Goal: Task Accomplishment & Management: Manage account settings

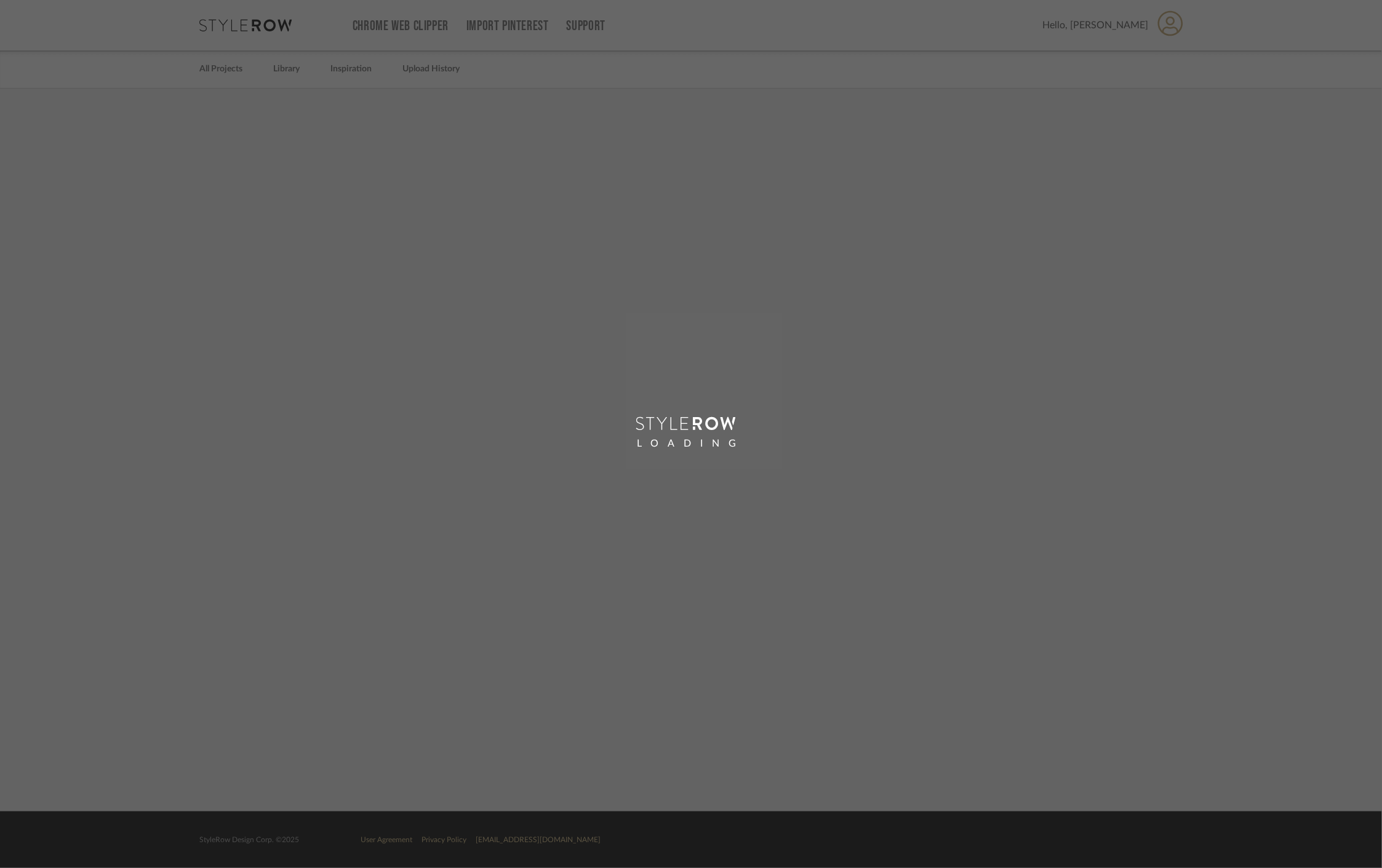
click at [1172, 26] on div "LOADING" at bounding box center [691, 434] width 1382 height 868
click at [1170, 32] on div "LOADING" at bounding box center [691, 434] width 1382 height 868
click at [1169, 32] on div "LOADING" at bounding box center [691, 434] width 1382 height 868
click at [1169, 27] on div "LOADING" at bounding box center [691, 434] width 1382 height 868
click at [1164, 23] on div "LOADING" at bounding box center [691, 434] width 1382 height 868
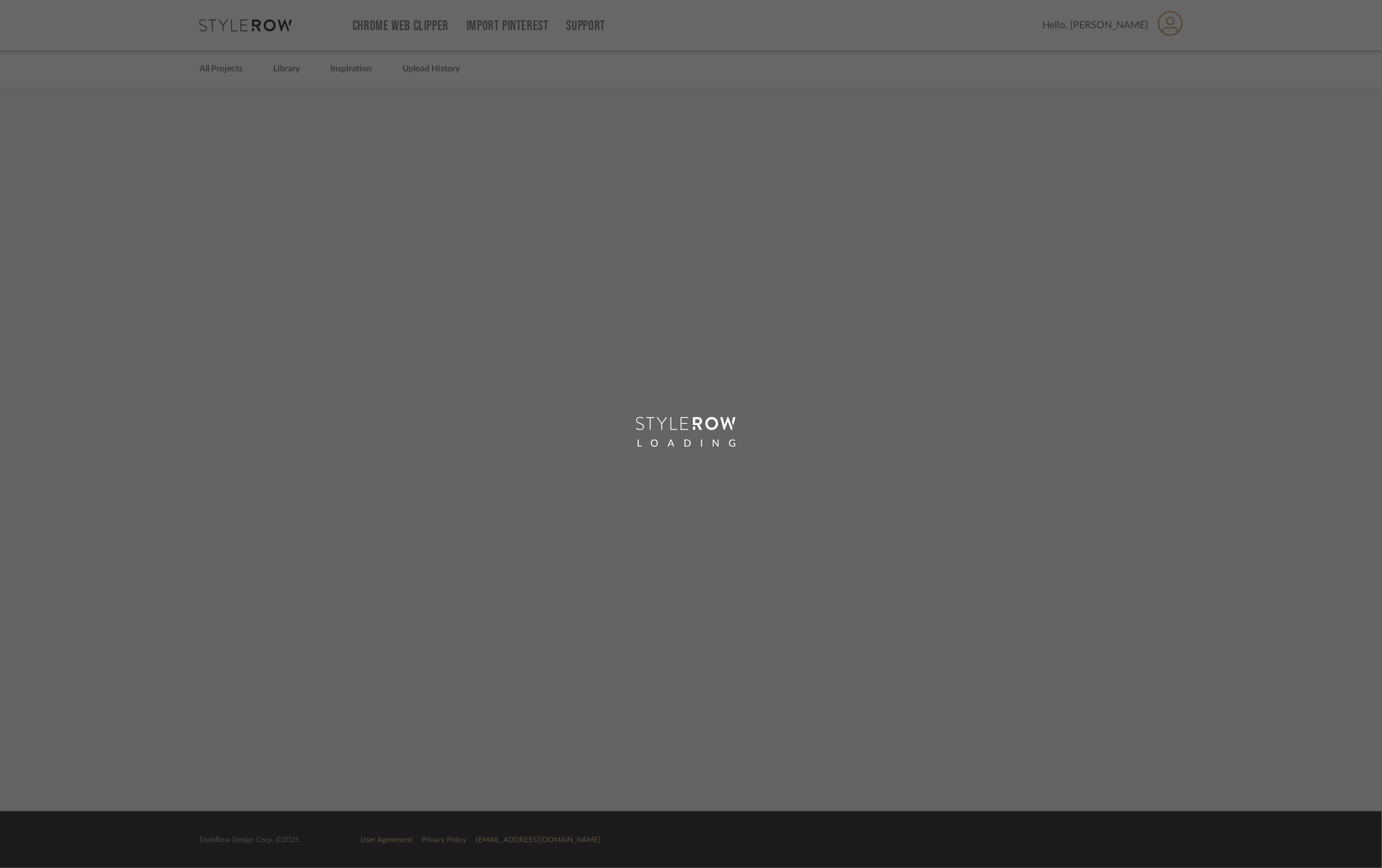
click at [1173, 28] on div "LOADING" at bounding box center [691, 434] width 1382 height 868
click at [1178, 18] on div "LOADING" at bounding box center [691, 434] width 1382 height 868
click at [1021, 180] on div "LOADING" at bounding box center [691, 434] width 1382 height 868
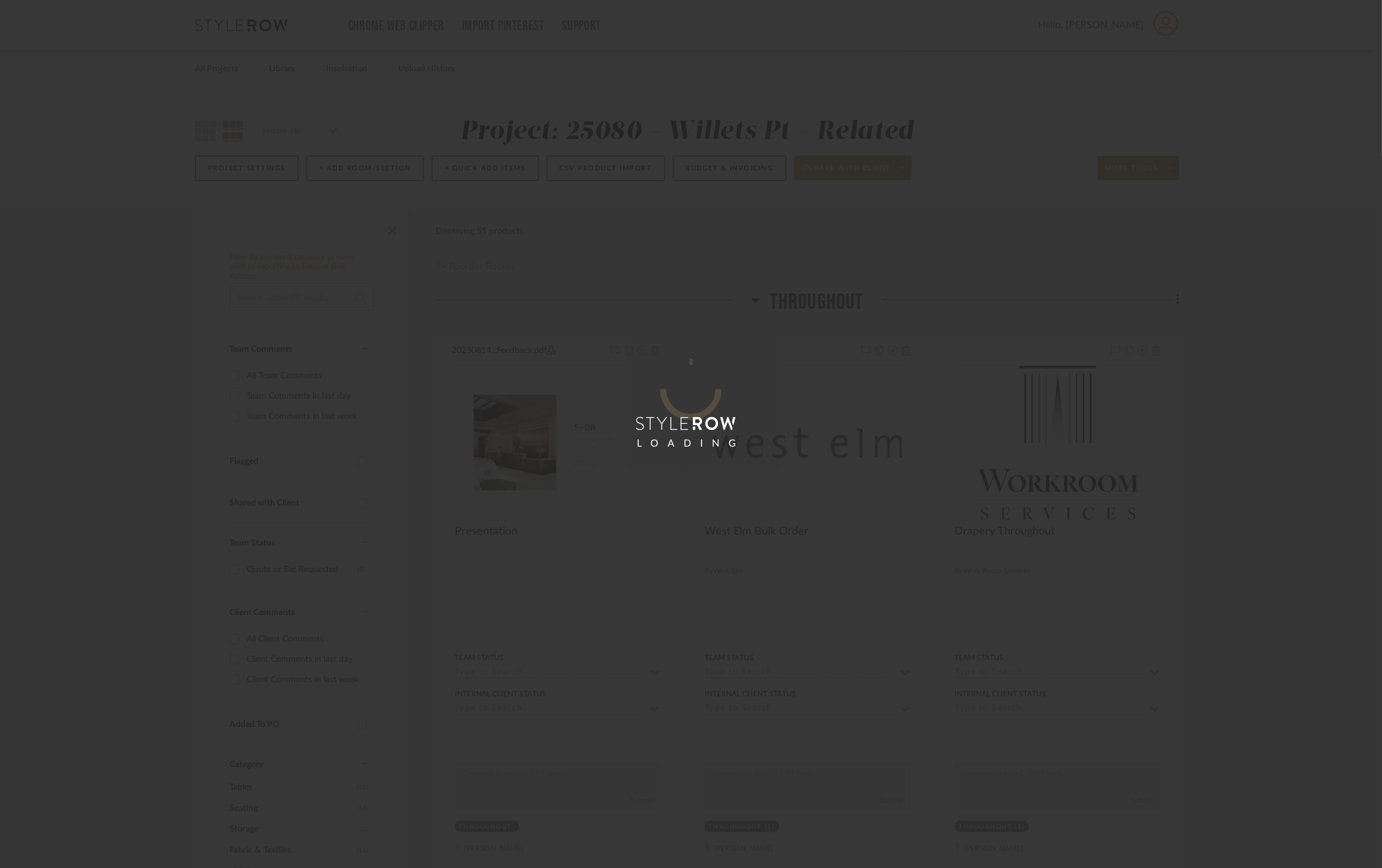
click at [1166, 26] on div "LOADING" at bounding box center [691, 434] width 1382 height 868
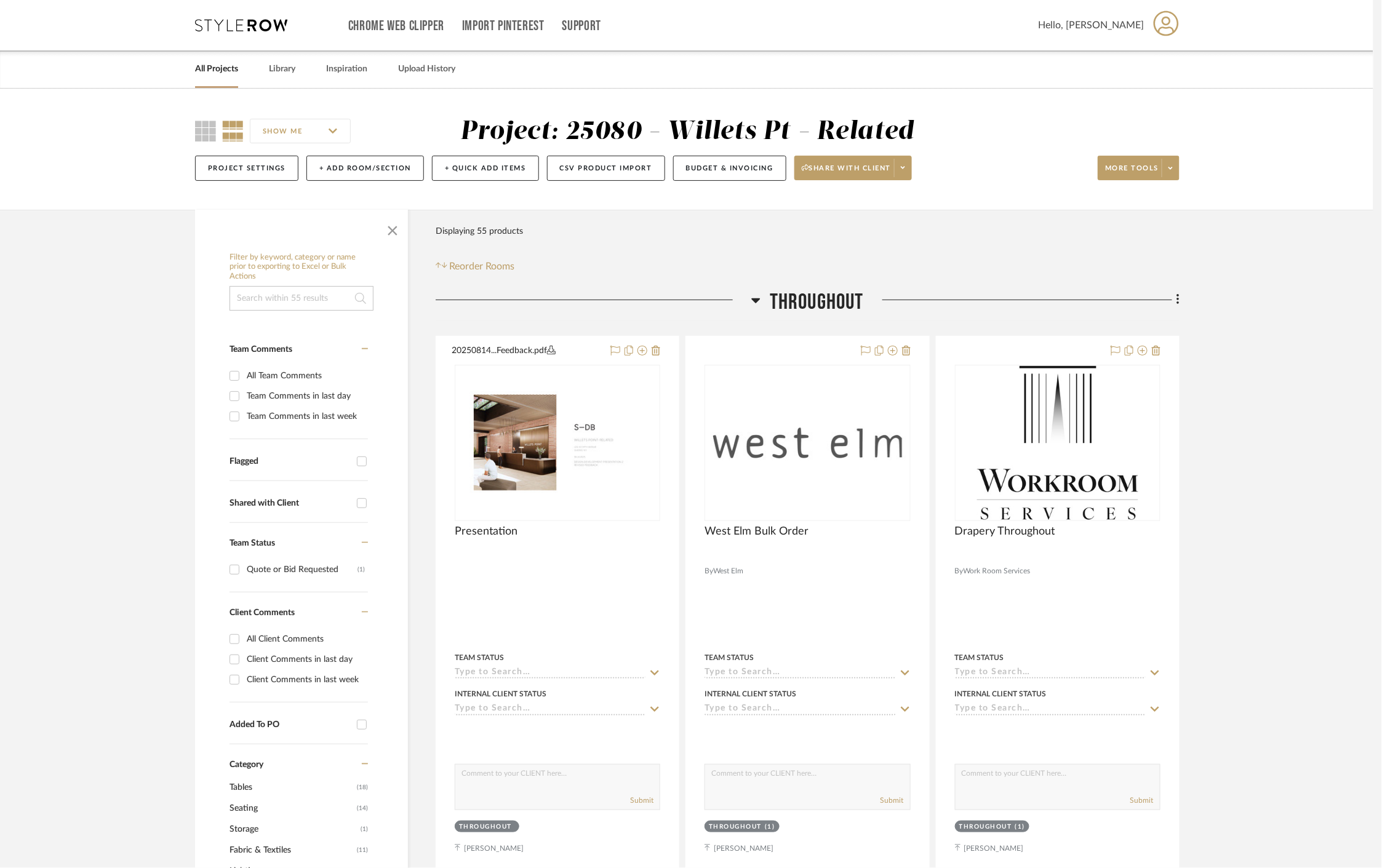
scroll to position [88, 0]
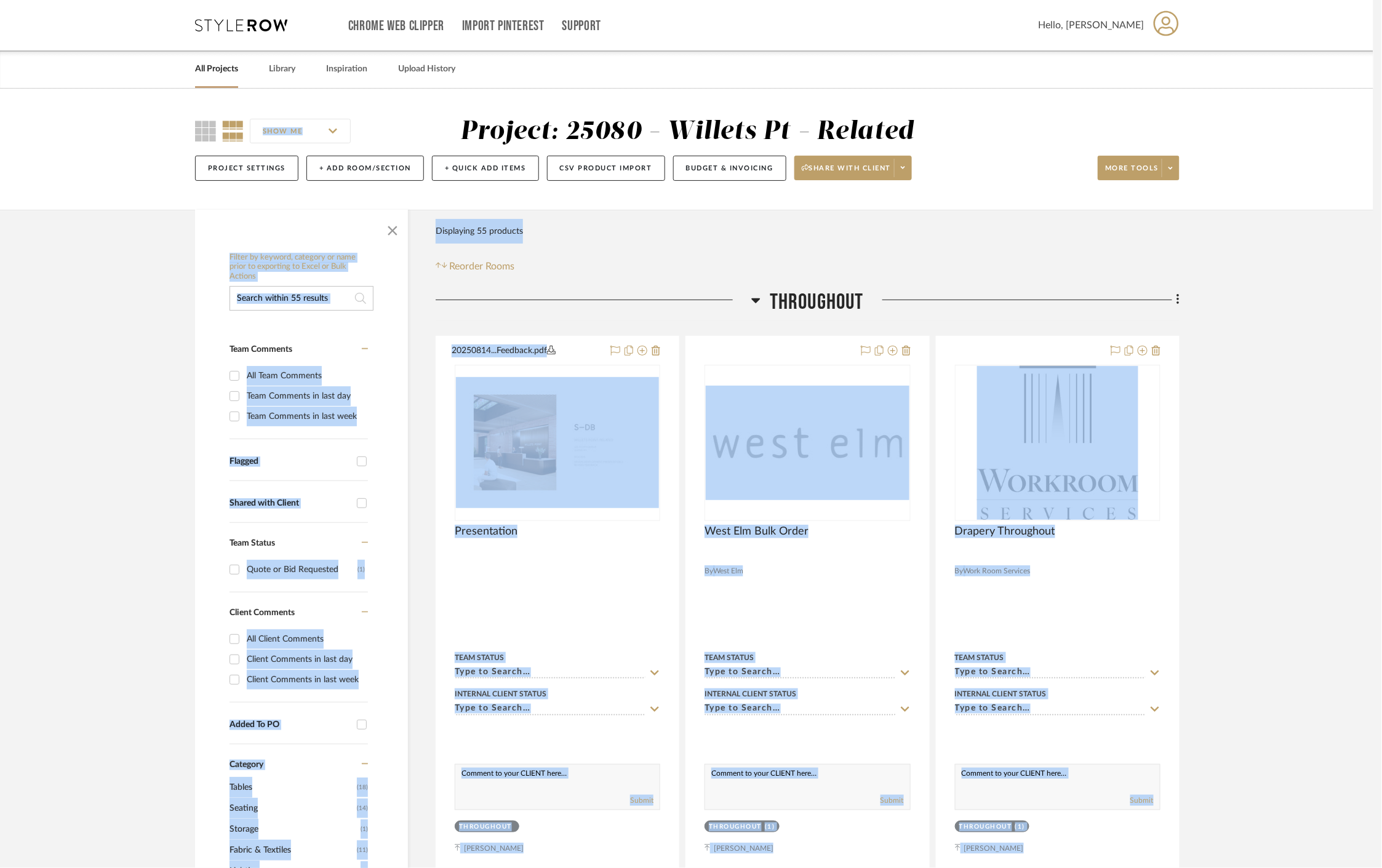
drag, startPoint x: 1175, startPoint y: 22, endPoint x: 1171, endPoint y: 27, distance: 6.4
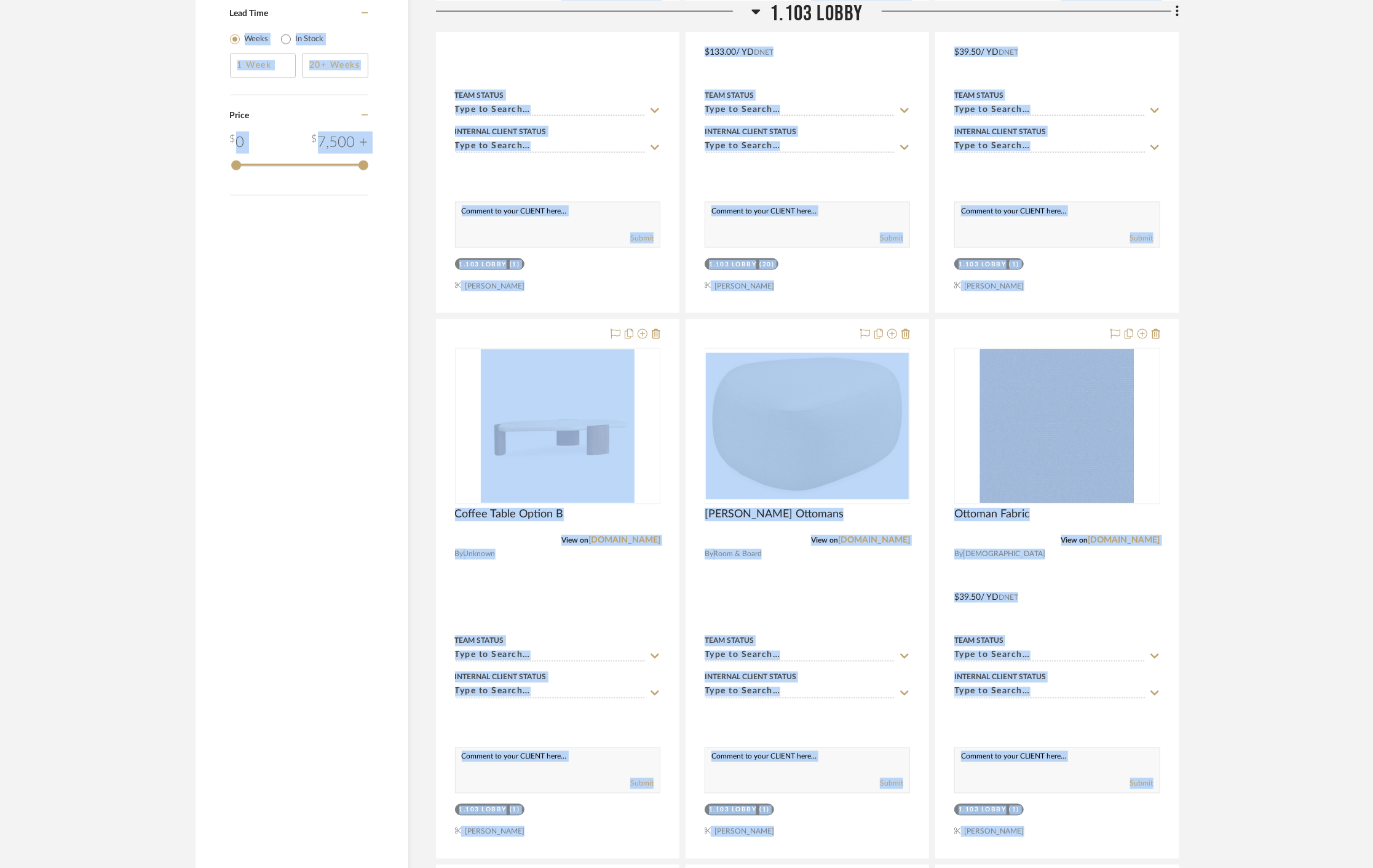
click at [1153, 20] on div at bounding box center [1021, 15] width 316 height 32
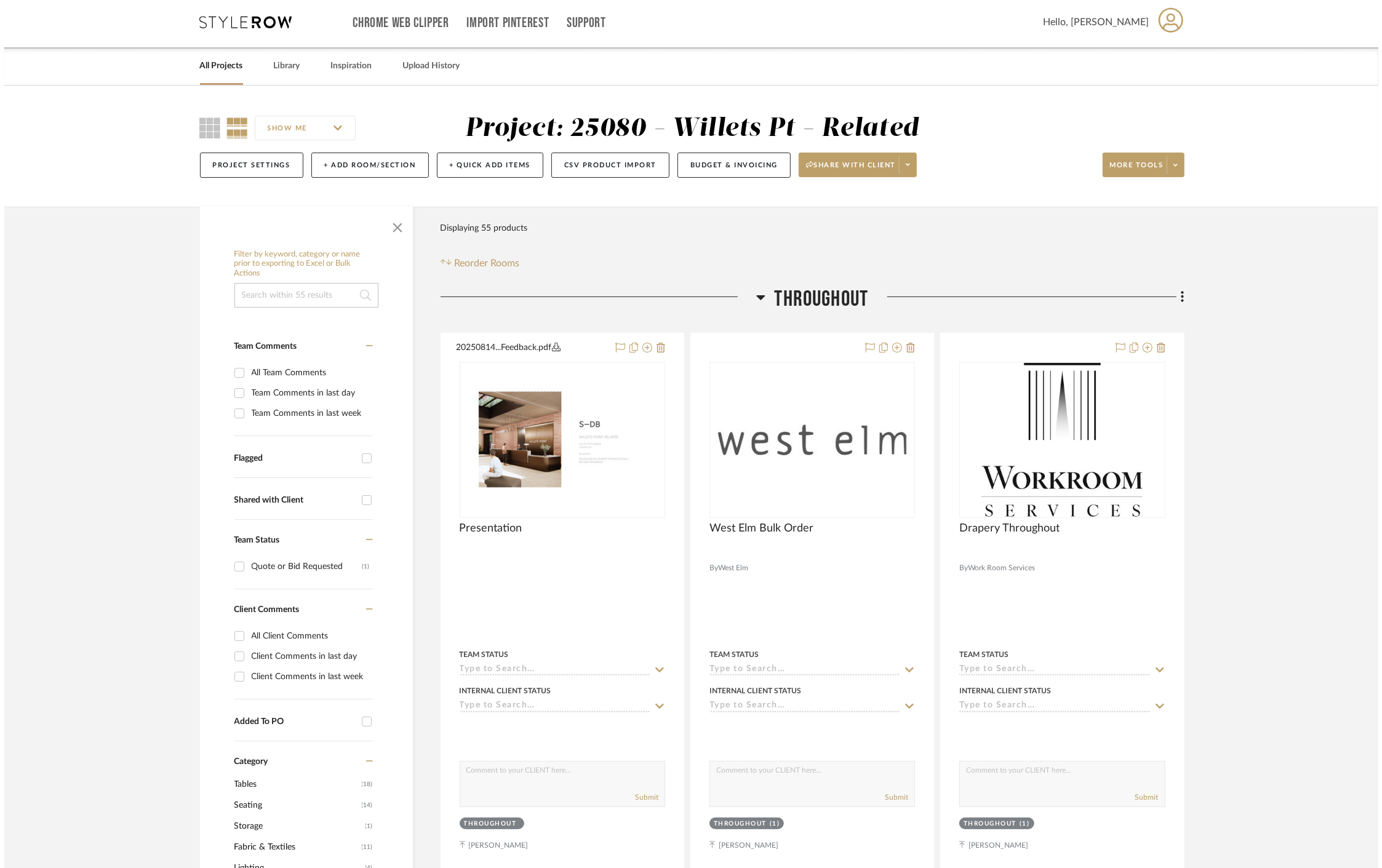
scroll to position [0, 0]
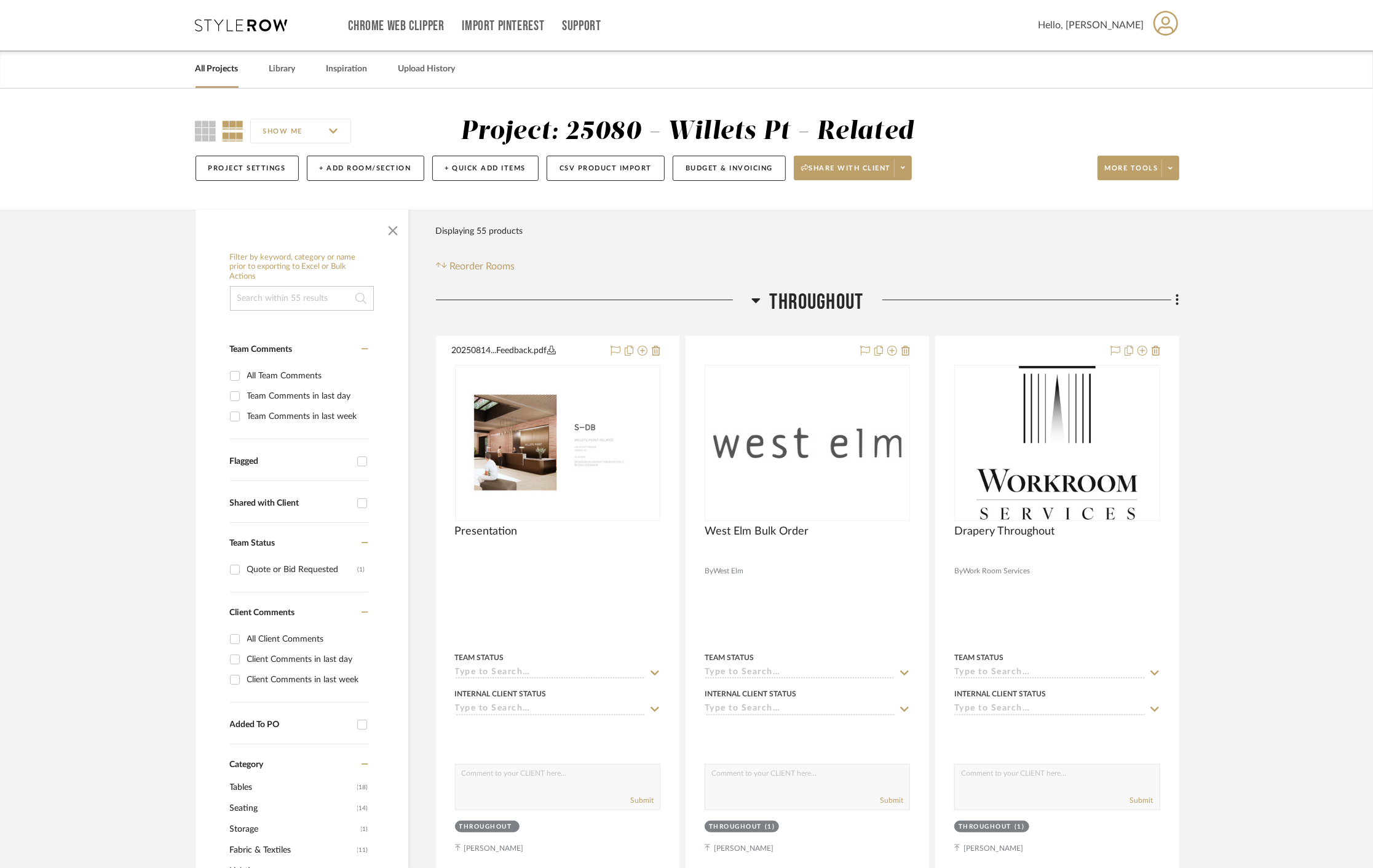
click at [1163, 22] on icon at bounding box center [1166, 23] width 25 height 25
click at [1129, 123] on span "Notifications" at bounding box center [1137, 118] width 80 height 11
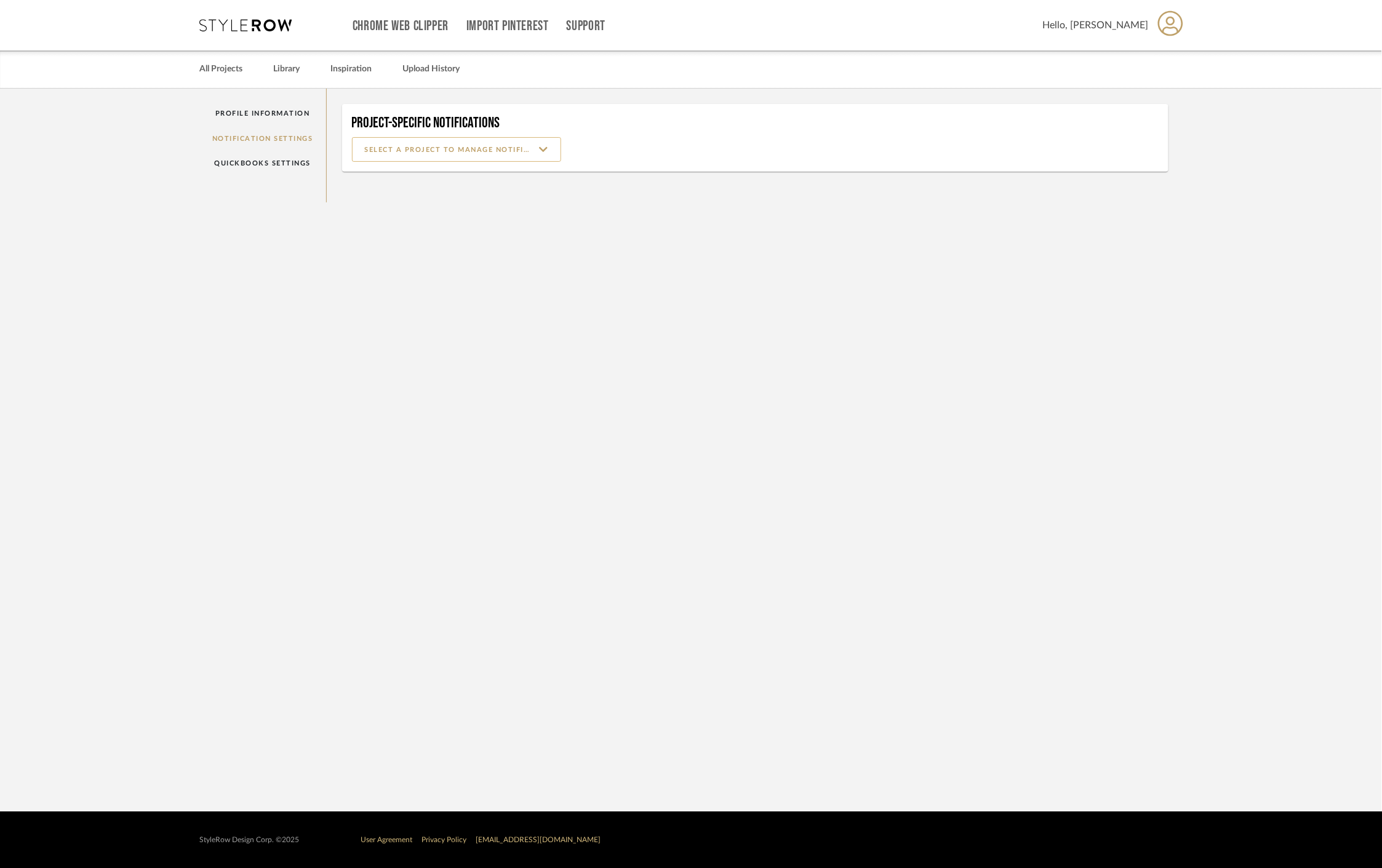
click at [502, 152] on input at bounding box center [456, 150] width 209 height 25
click at [460, 238] on span "25080 - Willets Pt - Related" at bounding box center [458, 237] width 185 height 11
type input "25080 - Willets Pt - Related"
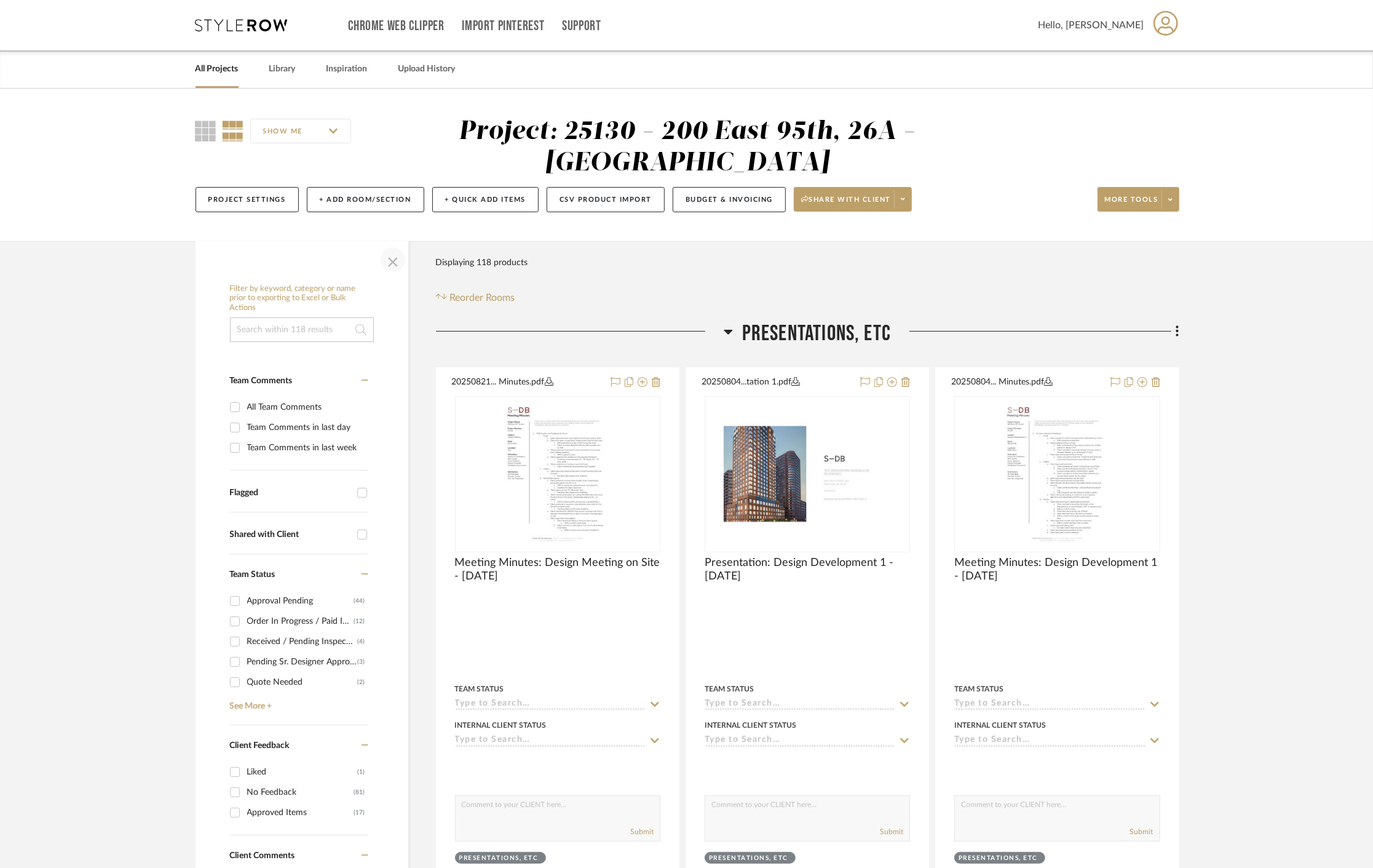
click at [394, 257] on span "button" at bounding box center [392, 259] width 30 height 30
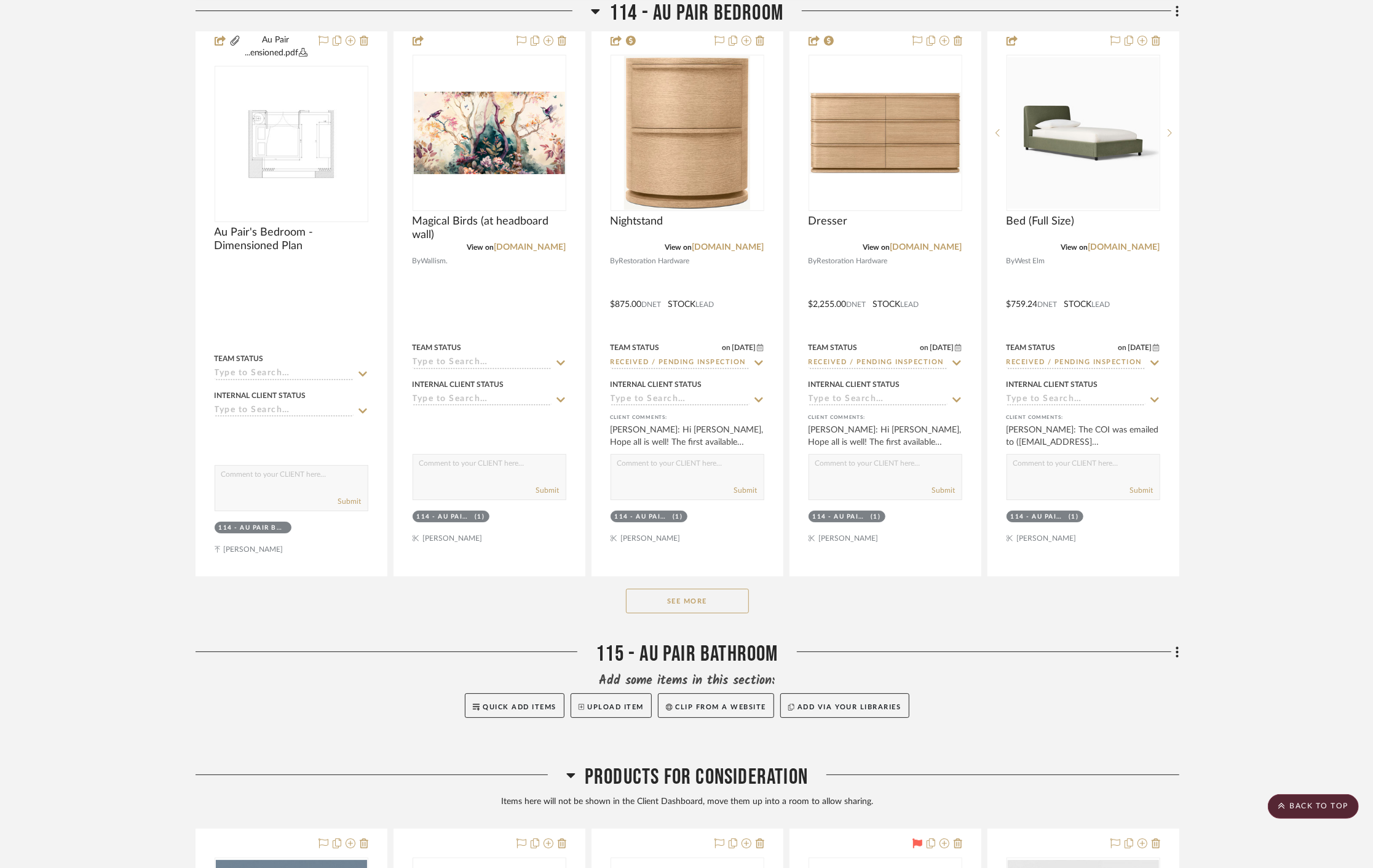
scroll to position [7791, 0]
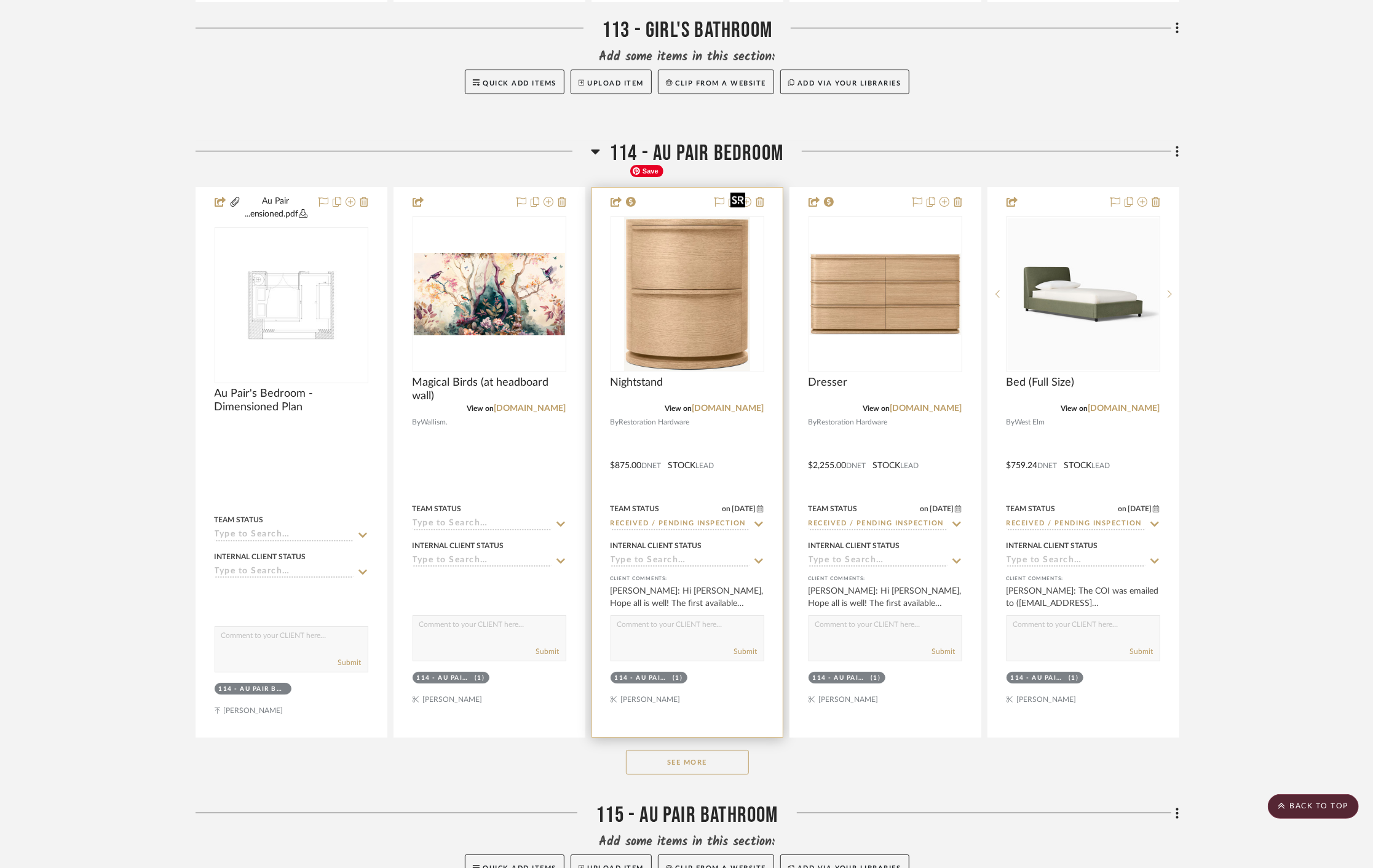
click at [701, 257] on img "0" at bounding box center [687, 293] width 127 height 154
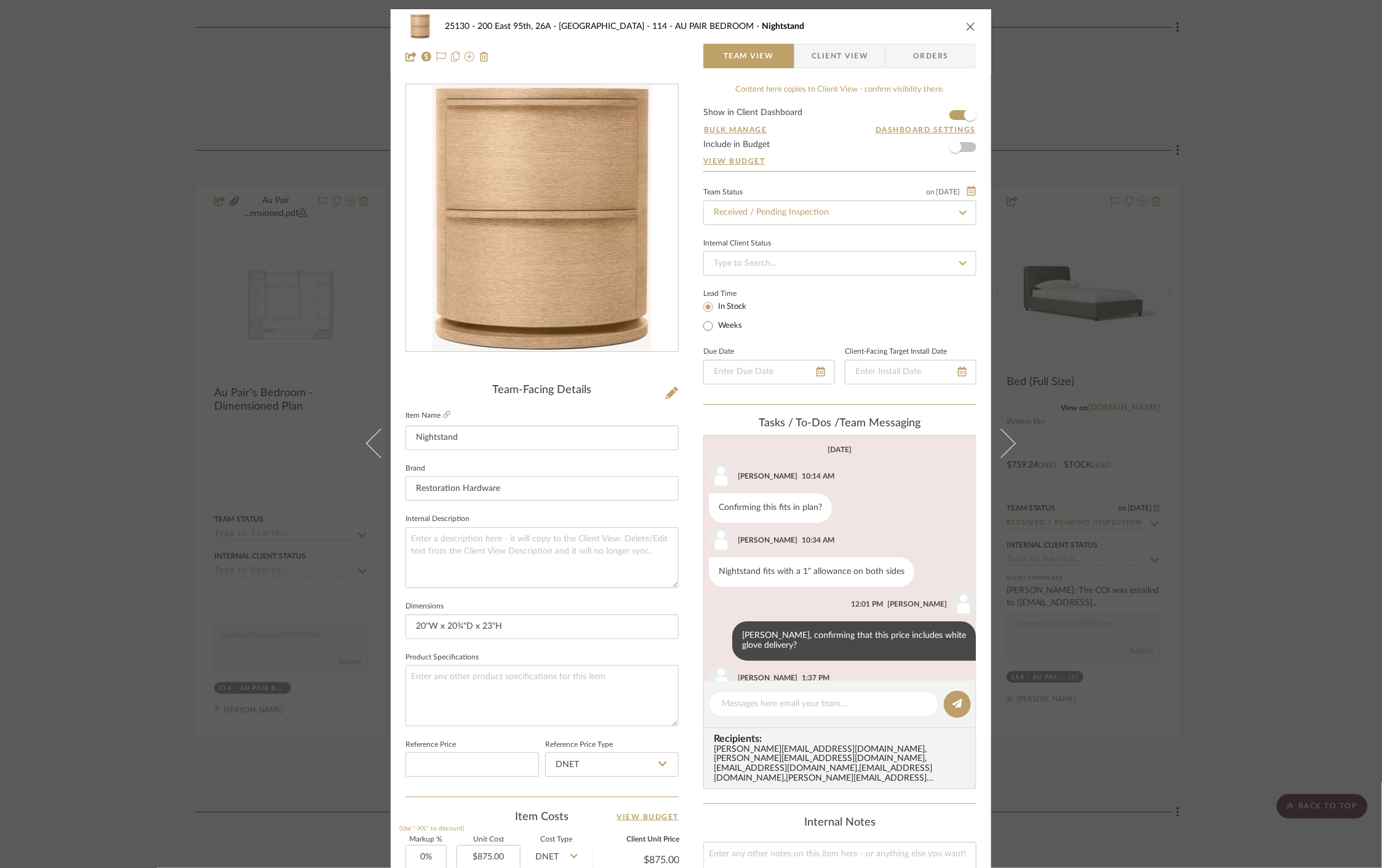
scroll to position [443, 0]
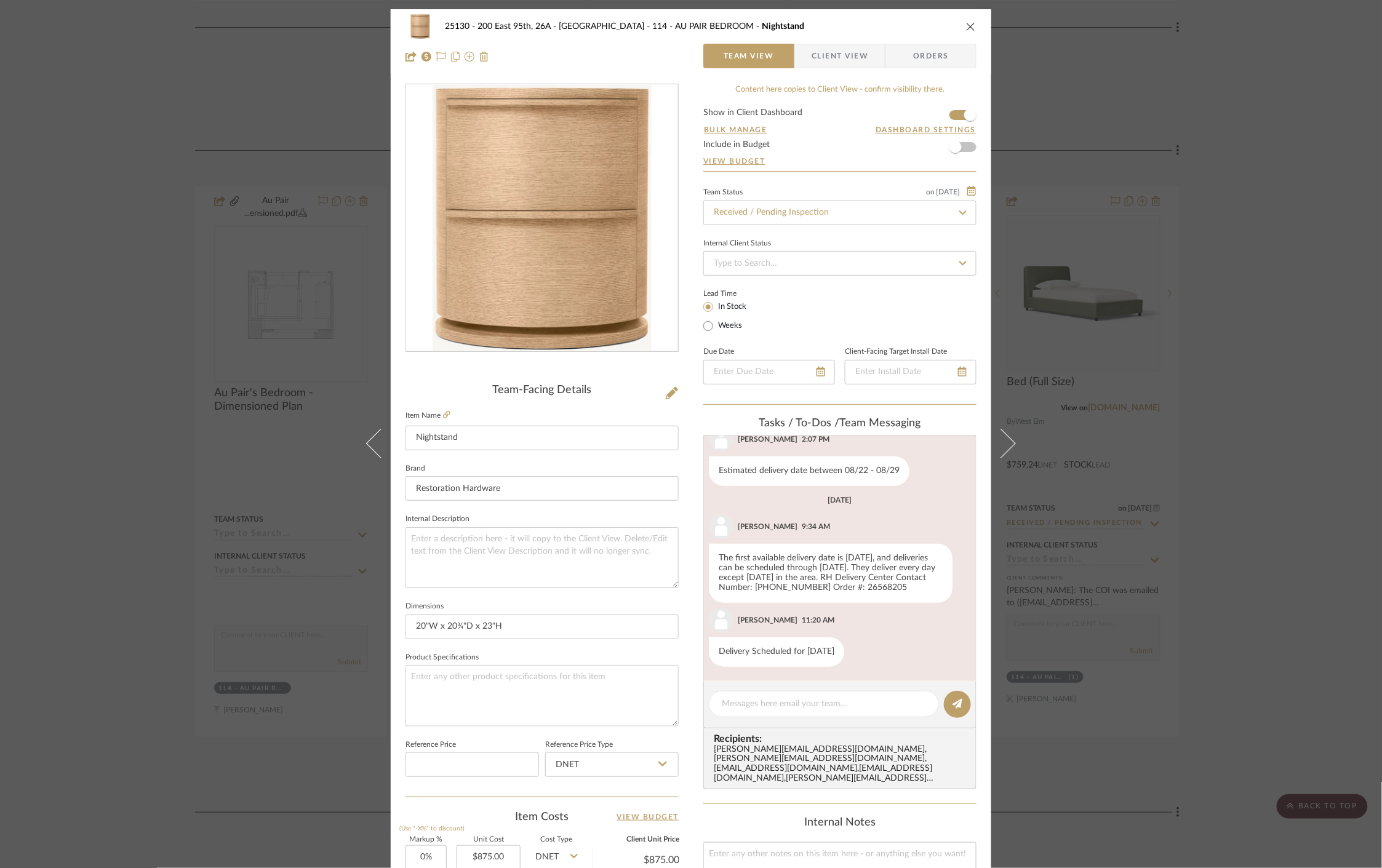
click at [825, 56] on span "Client View" at bounding box center [840, 56] width 56 height 25
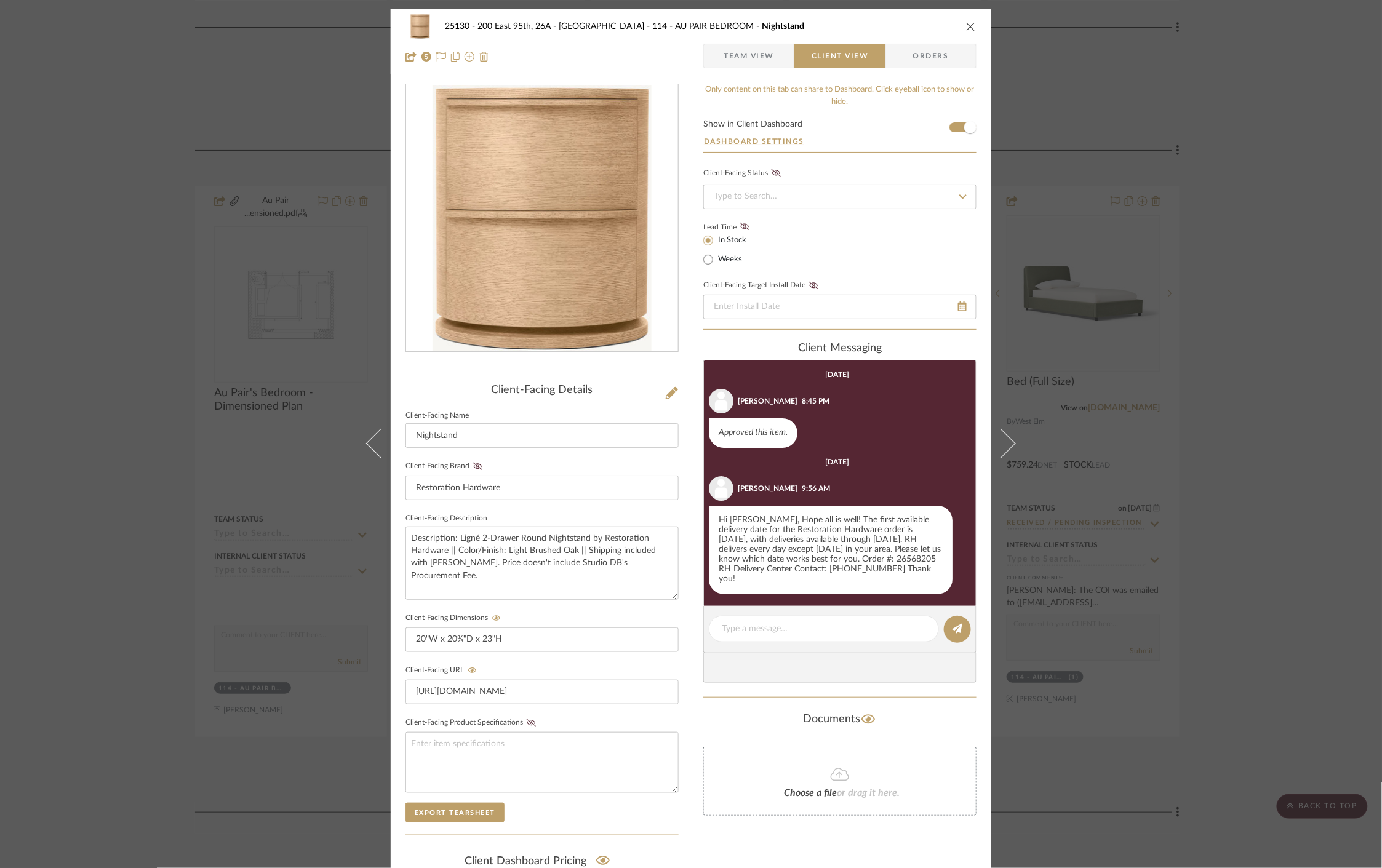
click at [1246, 507] on div "25130 - 200 East 95th, 26A - Kosheleva 114 - AU PAIR BEDROOM Nightstand Team Vi…" at bounding box center [691, 434] width 1382 height 868
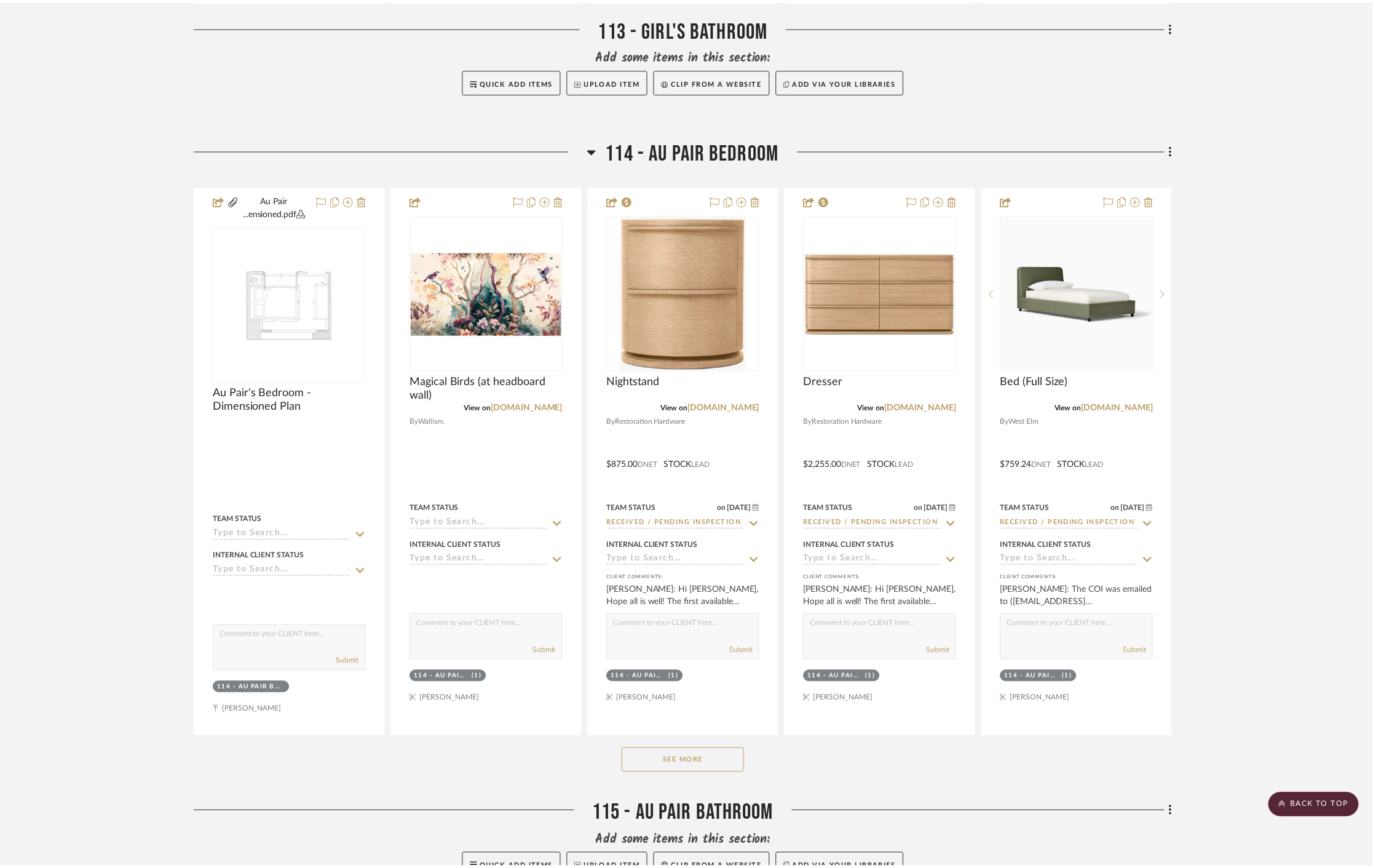
scroll to position [7791, 0]
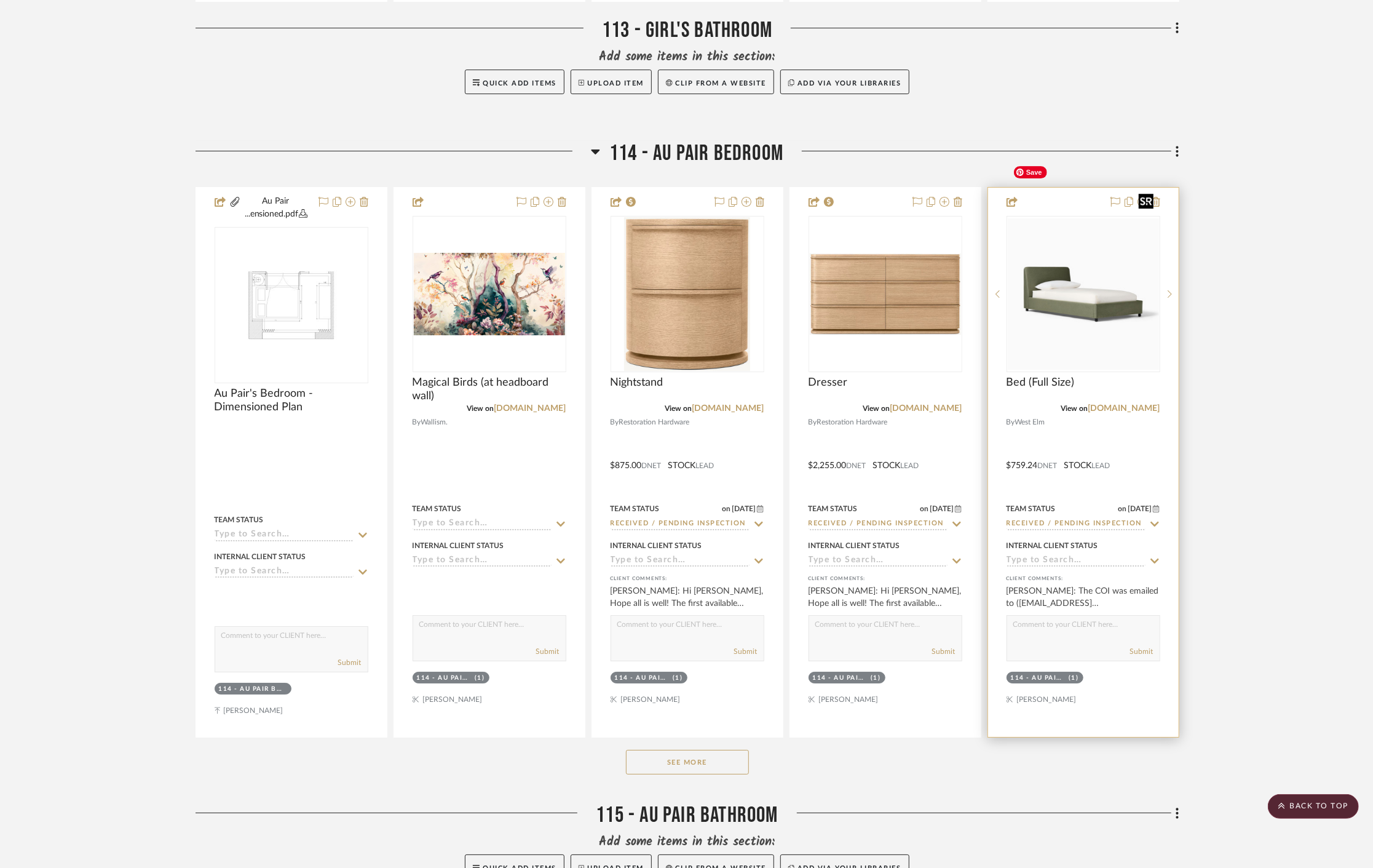
click at [0, 0] on img at bounding box center [0, 0] width 0 height 0
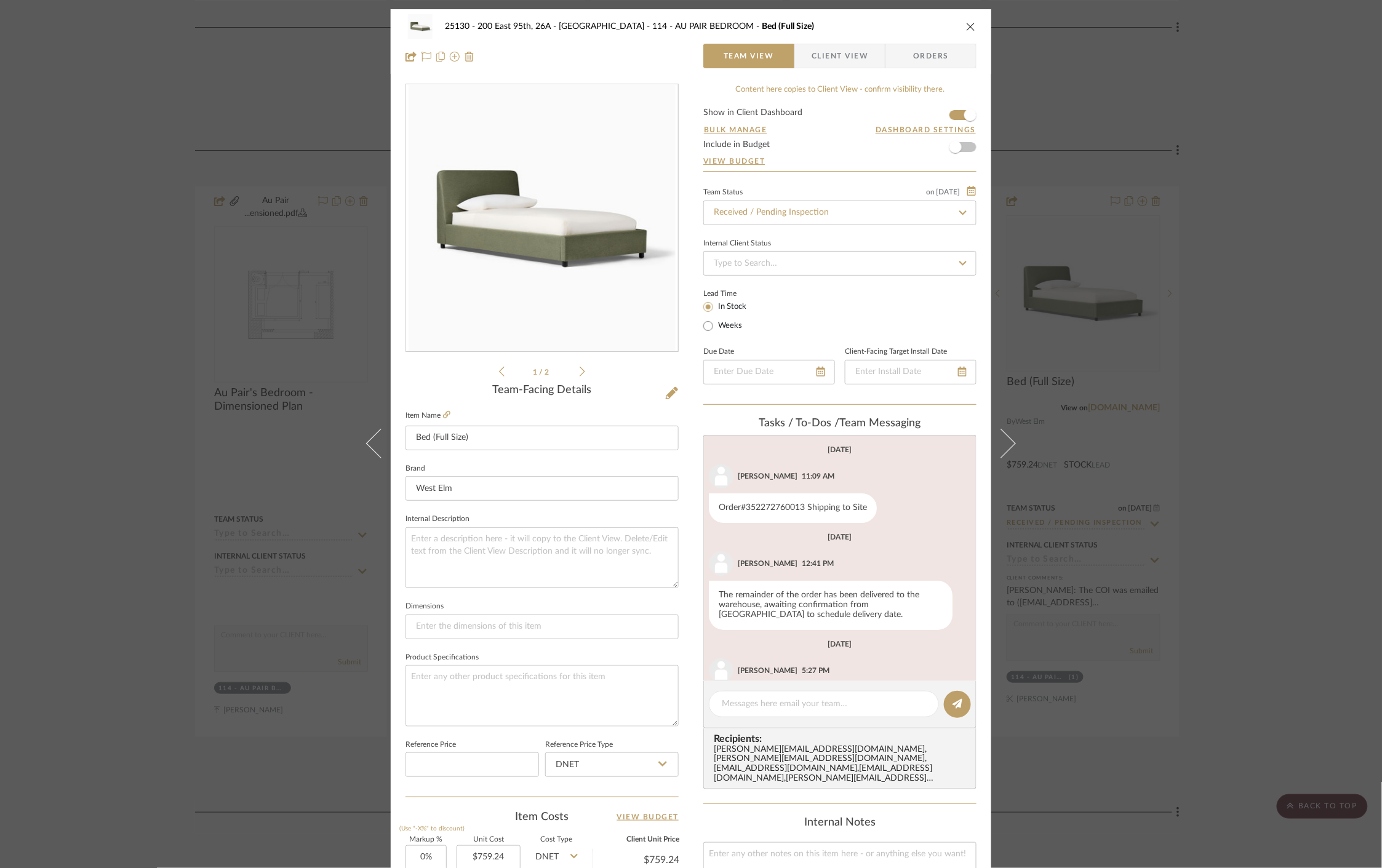
scroll to position [61, 0]
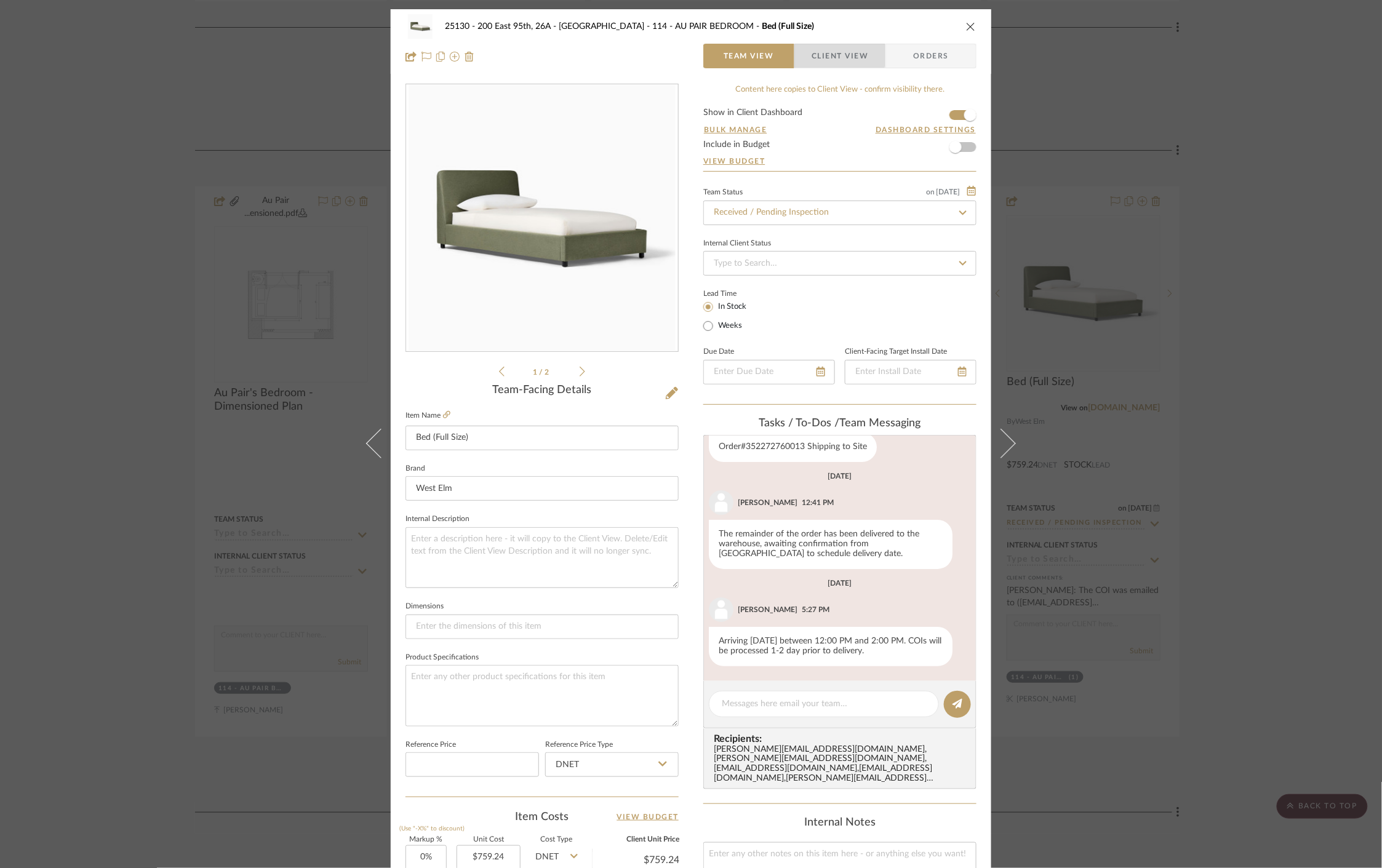
click at [816, 51] on span "Client View" at bounding box center [840, 56] width 56 height 25
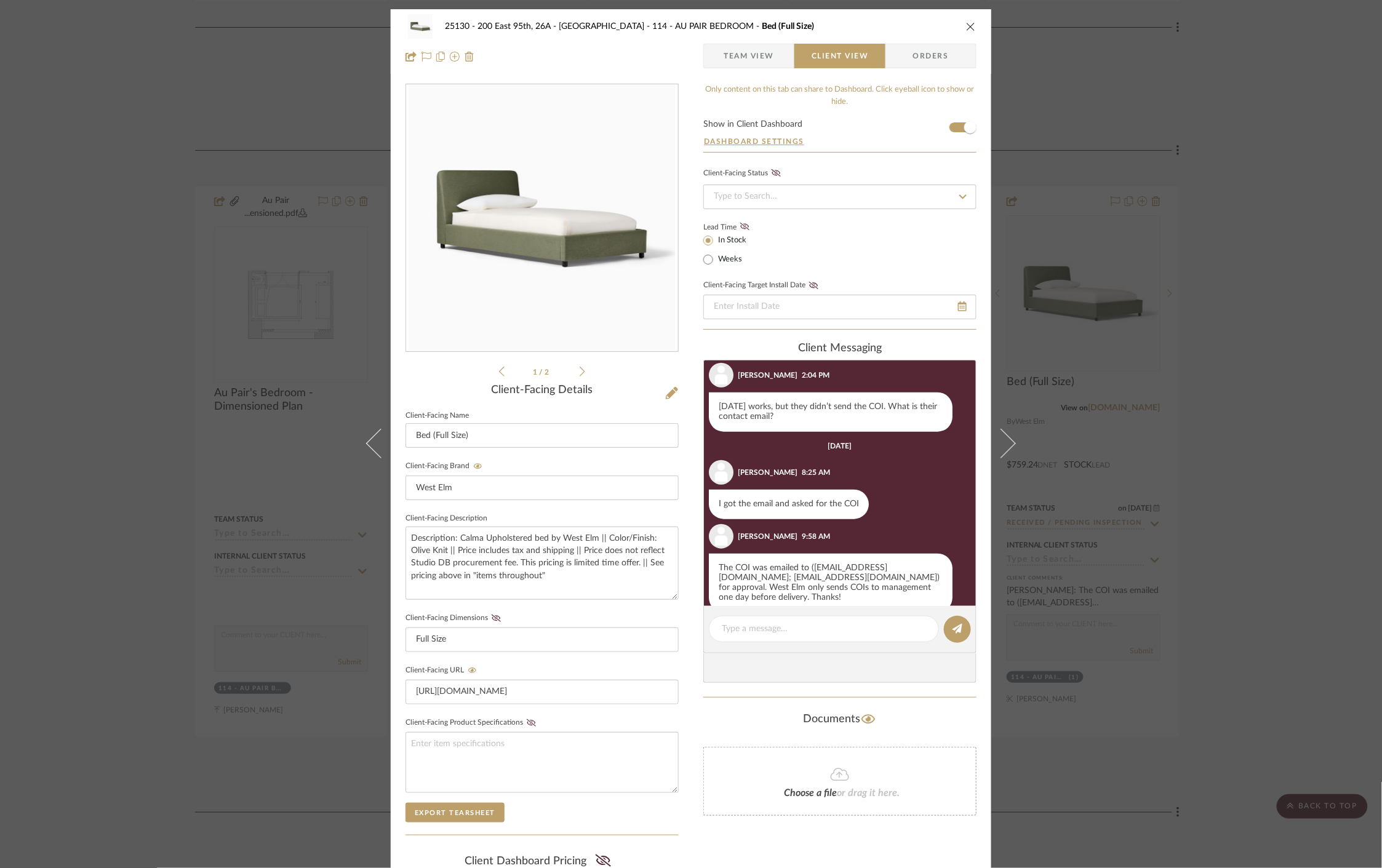
scroll to position [600, 0]
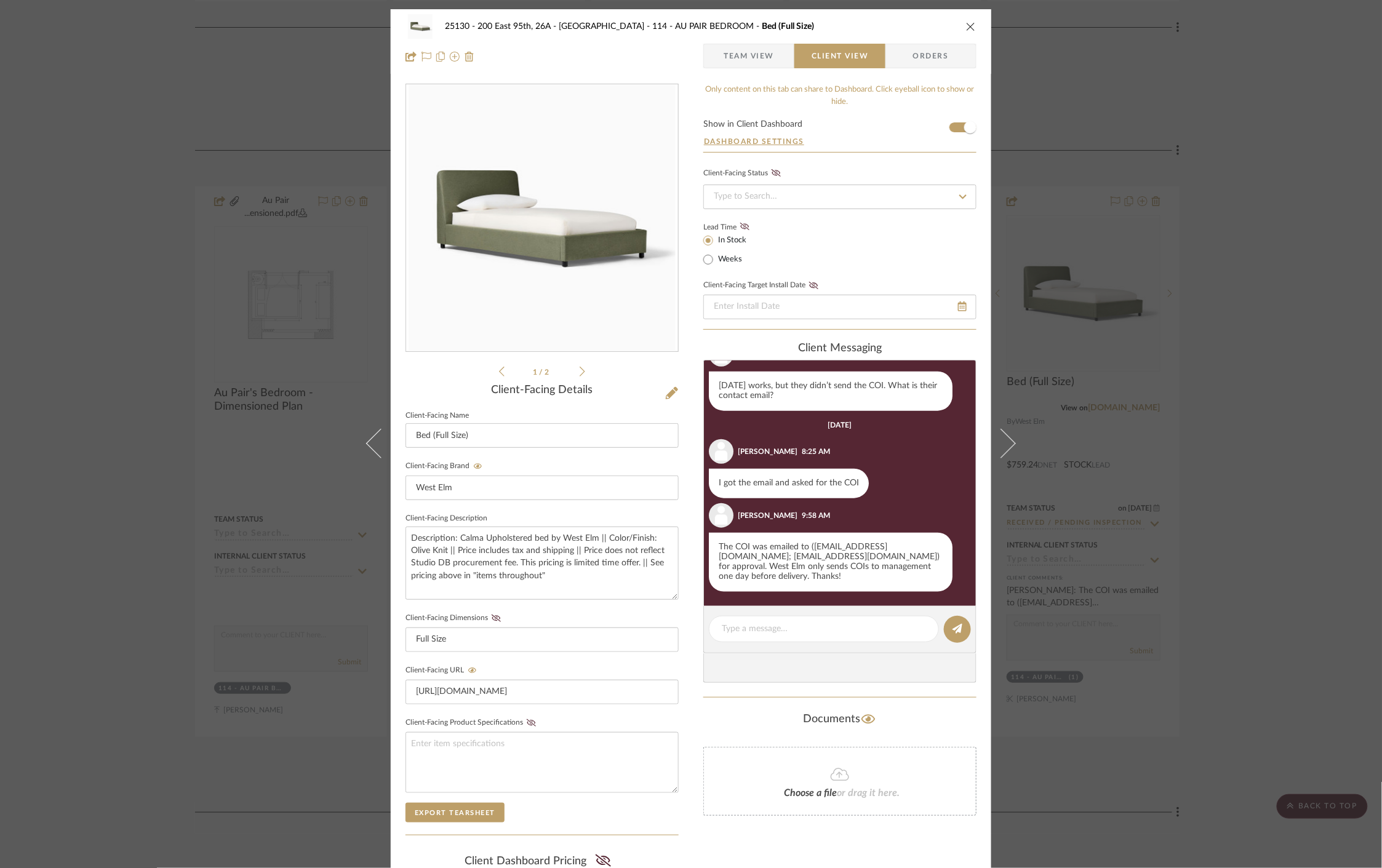
click at [1245, 419] on div "25130 - 200 East 95th, 26A - Kosheleva 114 - AU PAIR BEDROOM Bed (Full Size) Te…" at bounding box center [691, 434] width 1382 height 868
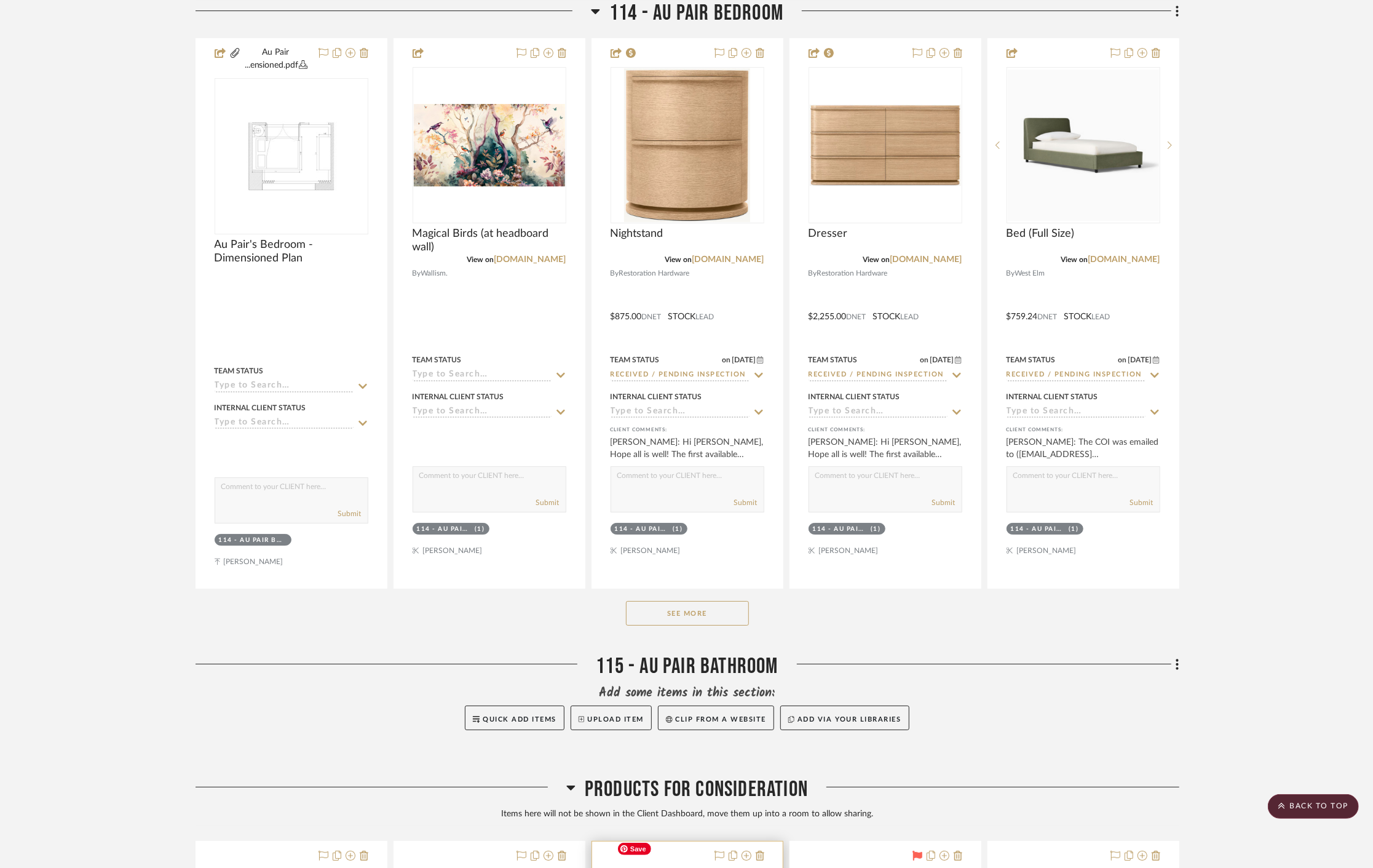
scroll to position [7928, 0]
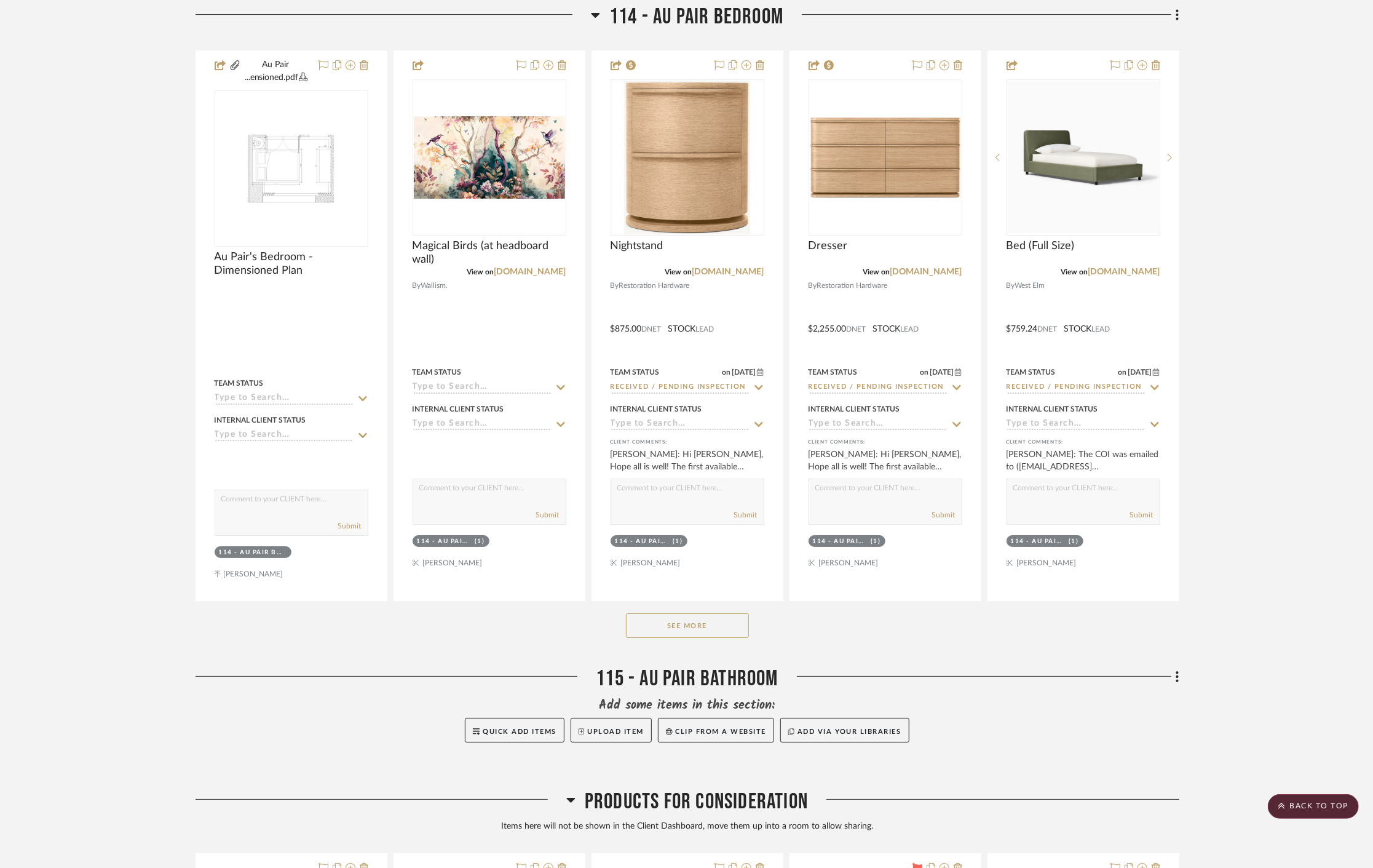
click at [694, 601] on div "See More" at bounding box center [687, 625] width 984 height 50
click at [709, 613] on button "See More" at bounding box center [687, 625] width 123 height 25
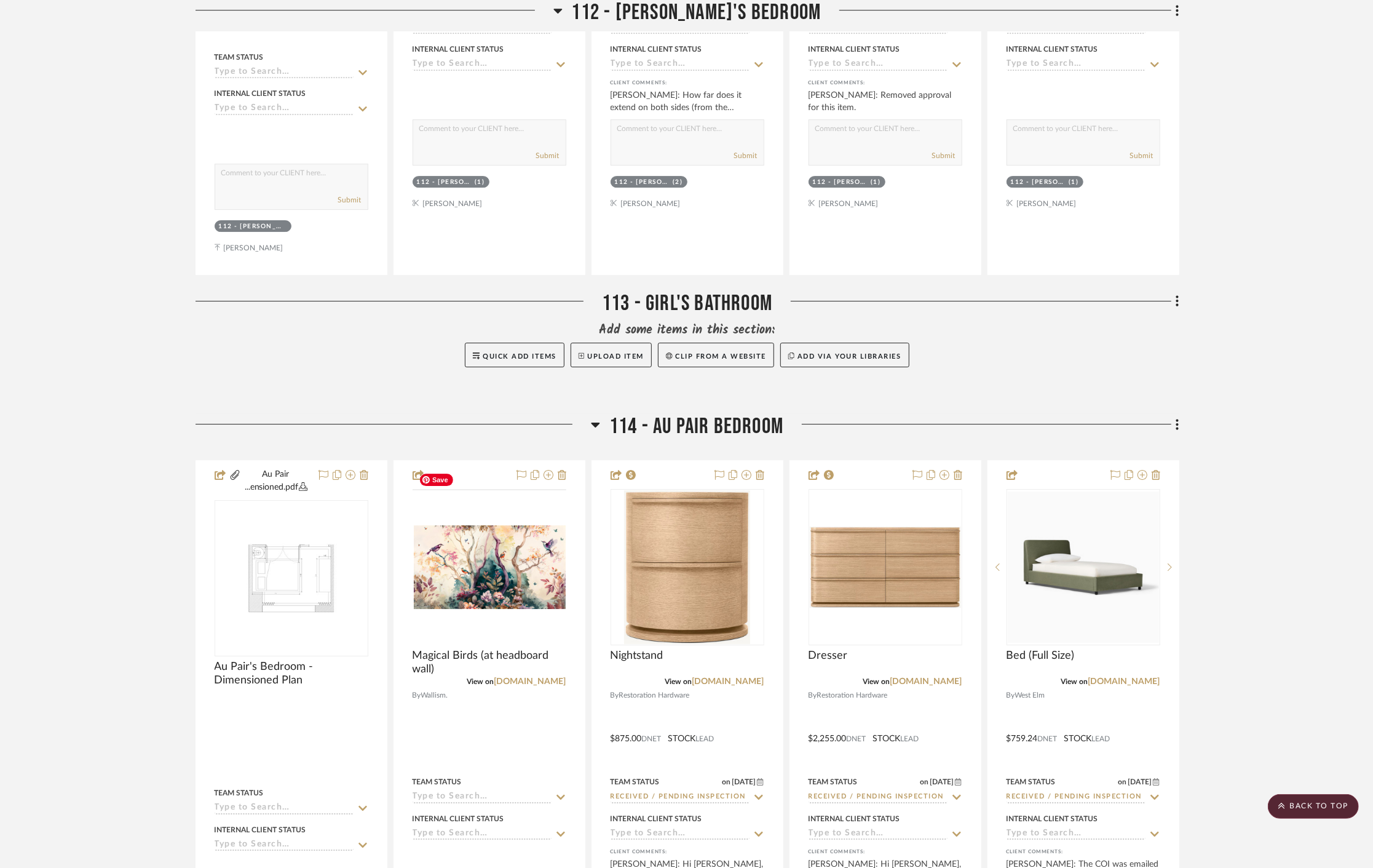
scroll to position [7313, 0]
